Goal: Task Accomplishment & Management: Manage account settings

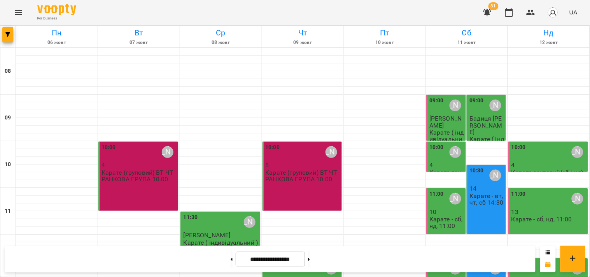
click at [485, 9] on icon "button" at bounding box center [487, 12] width 9 height 9
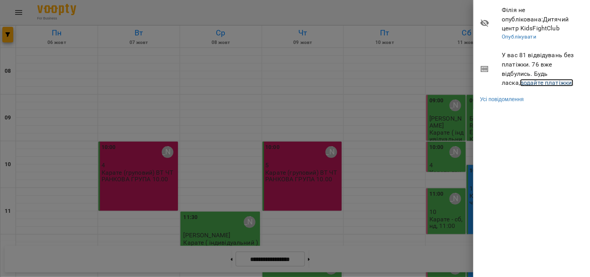
click at [521, 82] on link "додайте платіжки!" at bounding box center [548, 82] width 54 height 7
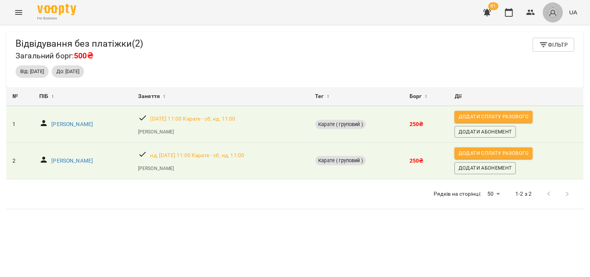
click at [553, 12] on img "button" at bounding box center [553, 12] width 11 height 11
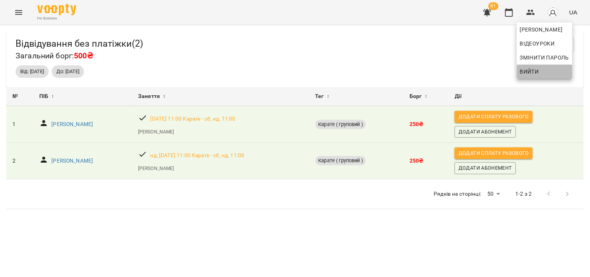
click at [540, 68] on span "Вийти" at bounding box center [544, 71] width 49 height 9
